Goal: Obtain resource: Obtain resource

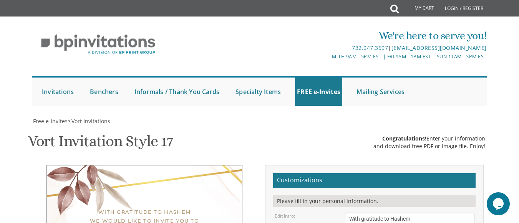
scroll to position [174, 0]
drag, startPoint x: 397, startPoint y: 166, endPoint x: 344, endPoint y: 151, distance: 55.4
paste textarea "שׁאול פלאם ומשׁפּחתו שׁמעון [PERSON_NAME] איינשׁטטר ומשׁפּחתו"
type textarea "שׁאול פלאם ומשׁפּחתו שׁמעון [PERSON_NAME] איינשׁטטר ומשׁפּחתו"
